Goal: Complete application form

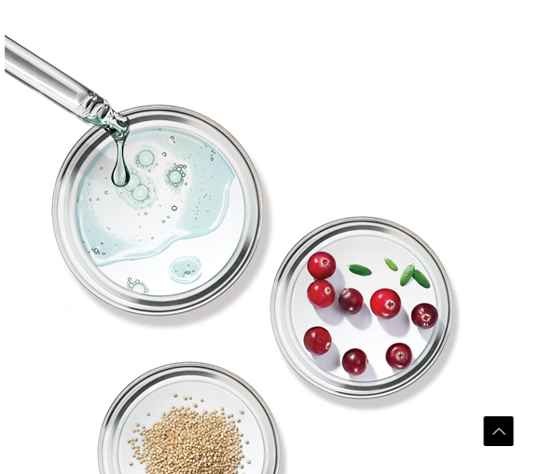
scroll to position [4694, 0]
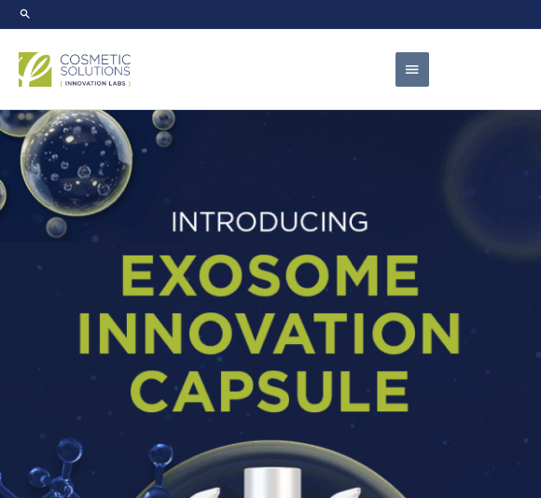
click at [419, 74] on span "button" at bounding box center [412, 70] width 17 height 36
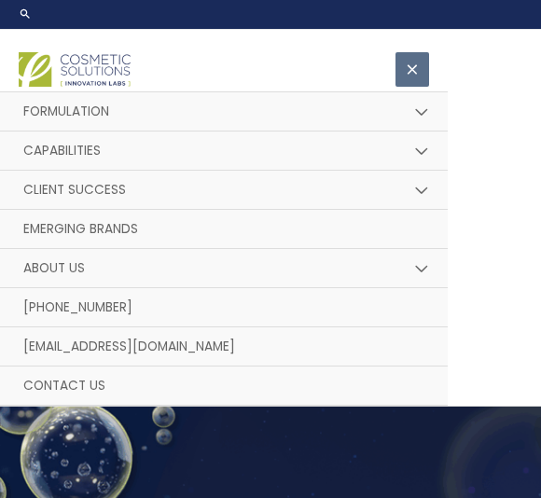
click at [360, 226] on link "Emerging Brands" at bounding box center [223, 229] width 447 height 39
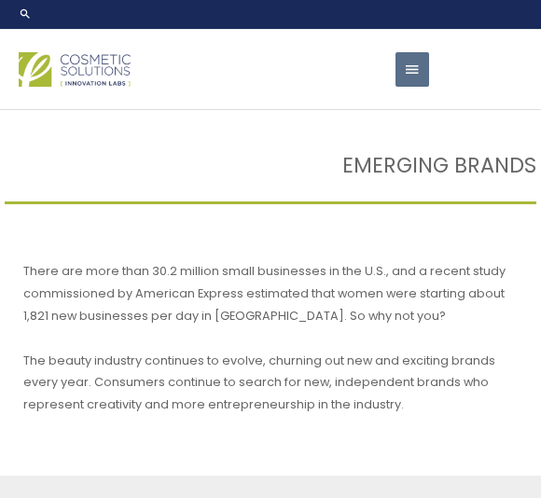
select select
click at [414, 60] on span "button" at bounding box center [412, 70] width 17 height 36
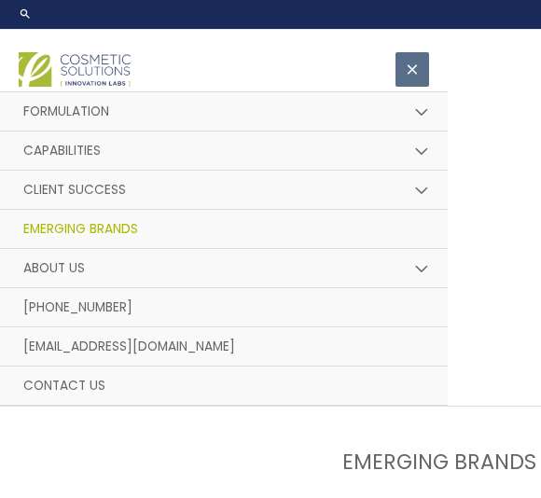
click at [167, 100] on link "Formulation" at bounding box center [223, 111] width 447 height 39
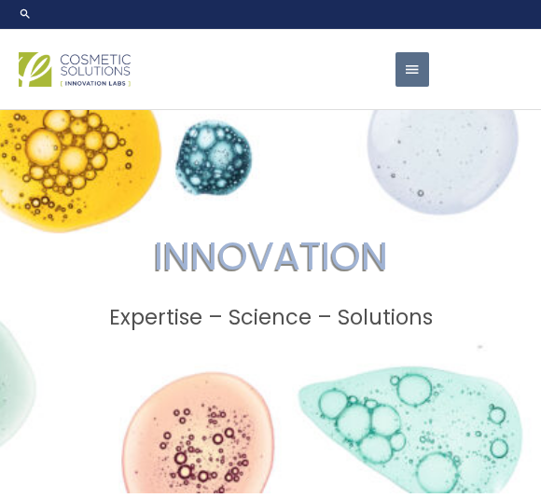
click at [414, 74] on span "button" at bounding box center [412, 70] width 17 height 36
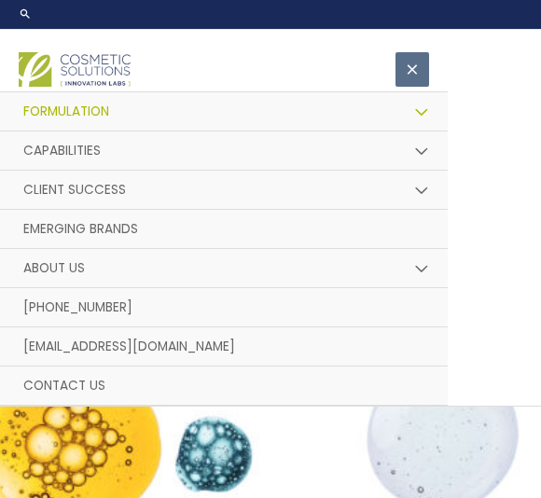
click at [329, 224] on link "Emerging Brands" at bounding box center [223, 229] width 447 height 39
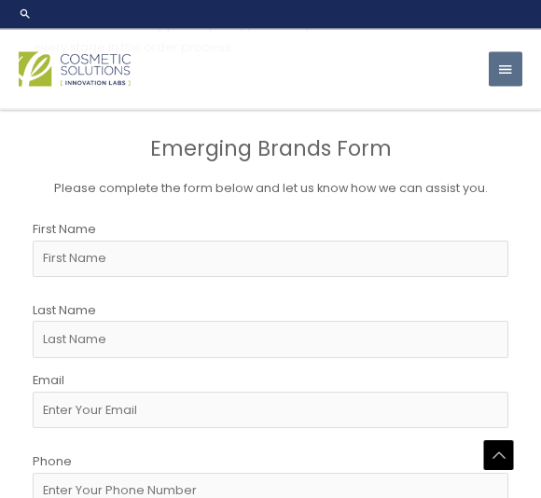
scroll to position [884, 0]
click at [274, 243] on input "First Name" at bounding box center [270, 259] width 475 height 36
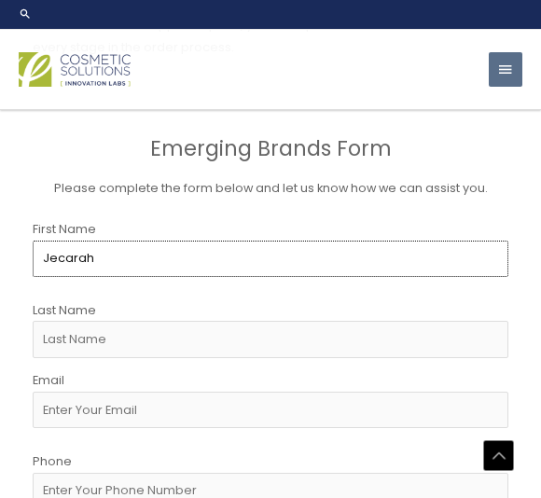
type input "Jecarah"
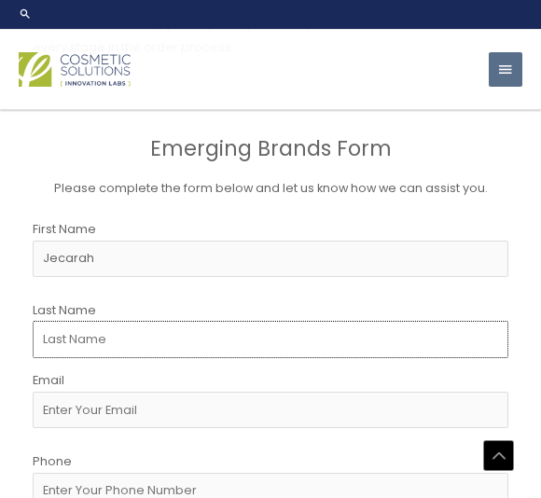
click at [280, 337] on input "Last Name" at bounding box center [270, 339] width 475 height 36
type input "[PERSON_NAME]"
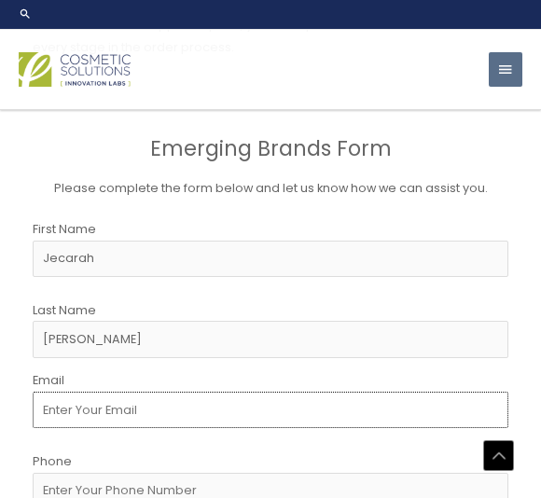
click at [306, 399] on input "Email" at bounding box center [270, 410] width 475 height 36
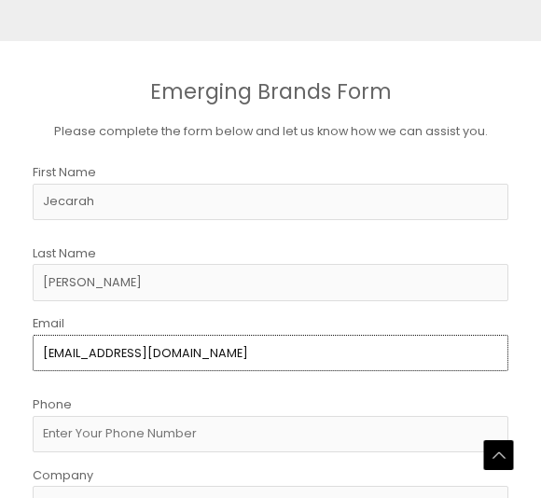
type input "[EMAIL_ADDRESS][DOMAIN_NAME]"
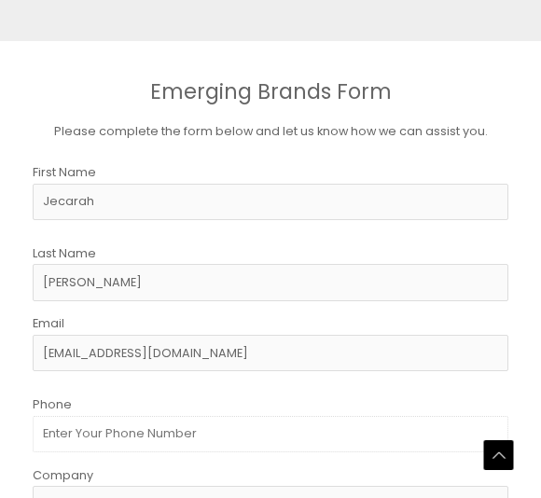
click at [355, 419] on input "Phone" at bounding box center [270, 435] width 475 height 36
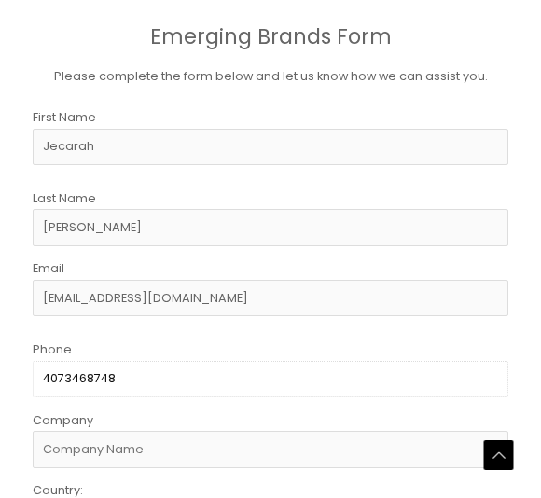
type input "4073468748"
click at [296, 447] on input "Company" at bounding box center [270, 450] width 475 height 36
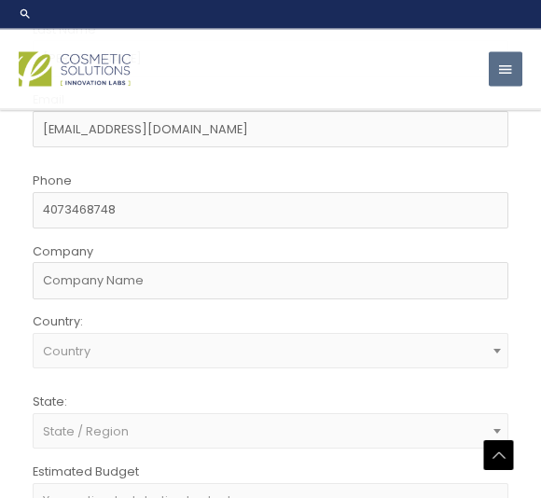
click at [496, 339] on span at bounding box center [497, 351] width 21 height 24
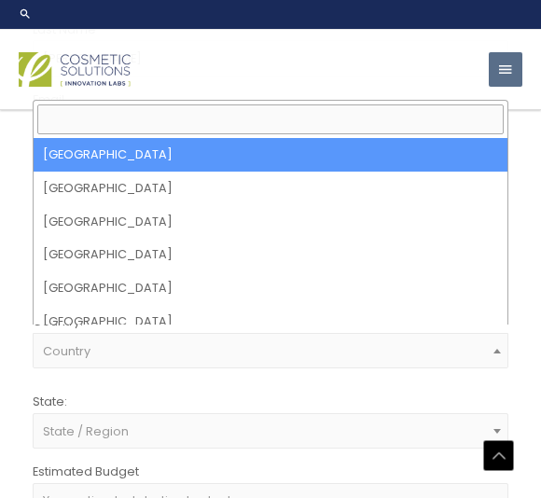
scroll to position [0, 0]
select select "[GEOGRAPHIC_DATA]"
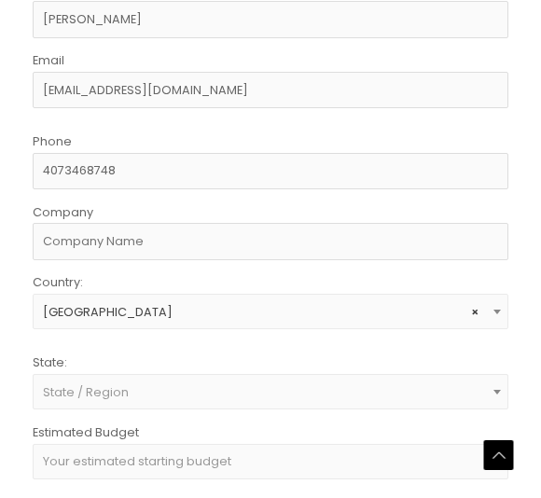
scroll to position [1203, 0]
click at [332, 388] on span "State / Region" at bounding box center [271, 392] width 456 height 16
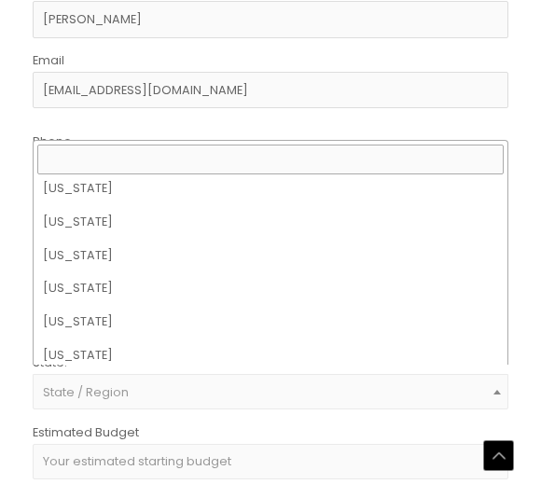
scroll to position [1486, 0]
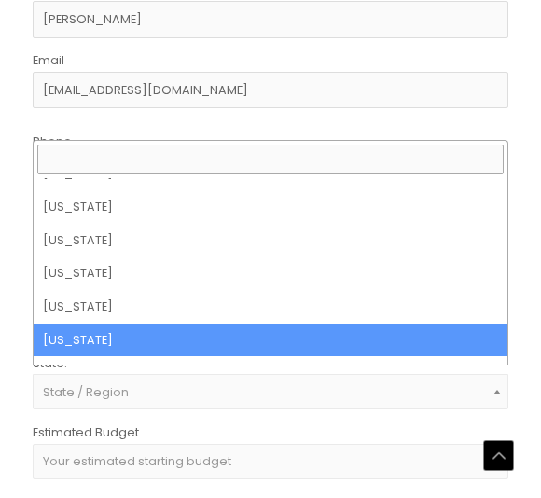
select select "[US_STATE]"
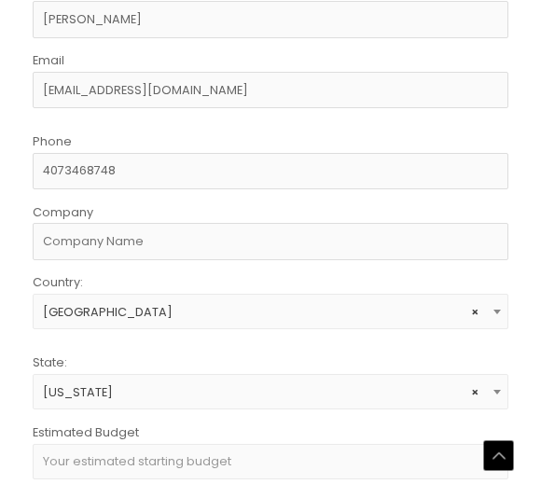
click at [329, 463] on span "Your estimated starting budget" at bounding box center [270, 461] width 475 height 35
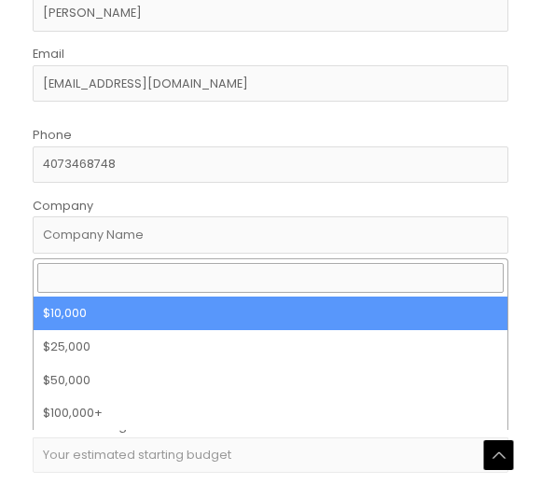
scroll to position [1210, 0]
select select "10000"
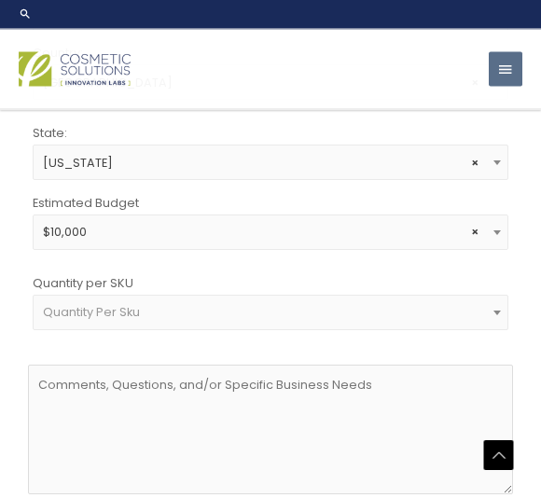
click at [406, 311] on span "Quantity Per Sku" at bounding box center [271, 313] width 456 height 16
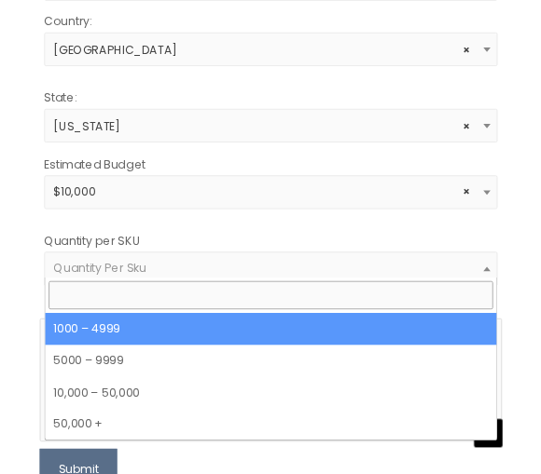
scroll to position [1105, 0]
